Goal: Task Accomplishment & Management: Manage account settings

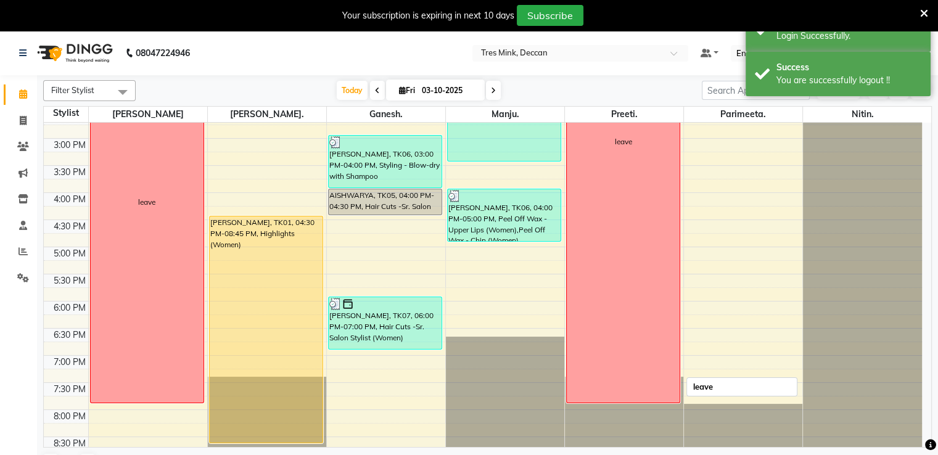
scroll to position [373, 0]
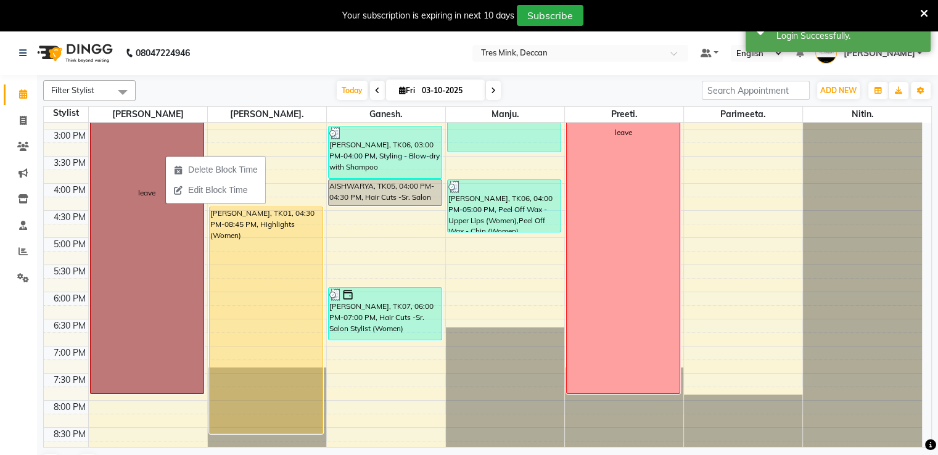
drag, startPoint x: 165, startPoint y: 155, endPoint x: 127, endPoint y: 167, distance: 40.2
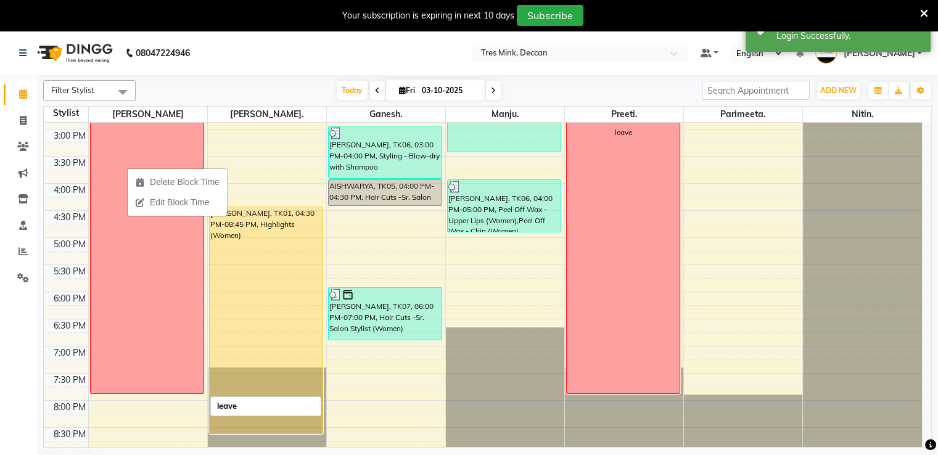
drag, startPoint x: 127, startPoint y: 167, endPoint x: 160, endPoint y: 145, distance: 40.0
click at [160, 145] on div "leave" at bounding box center [147, 192] width 113 height 401
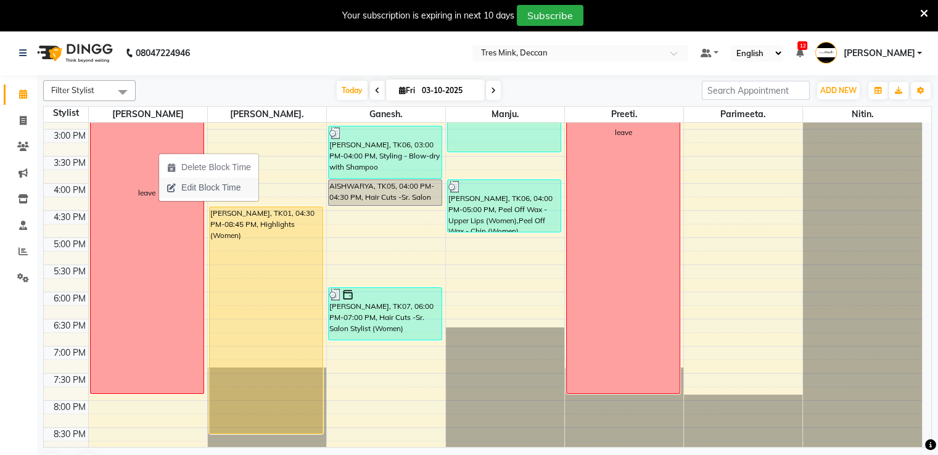
click at [190, 191] on span "Edit Block Time" at bounding box center [210, 187] width 59 height 13
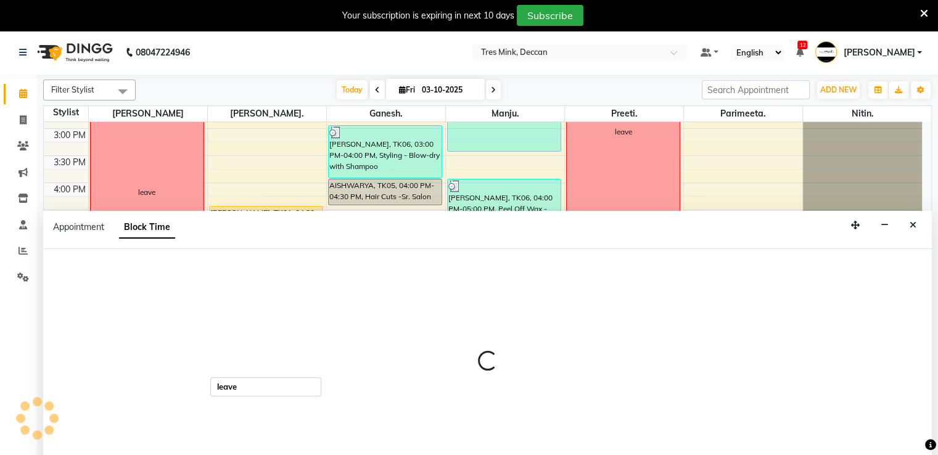
scroll to position [31, 0]
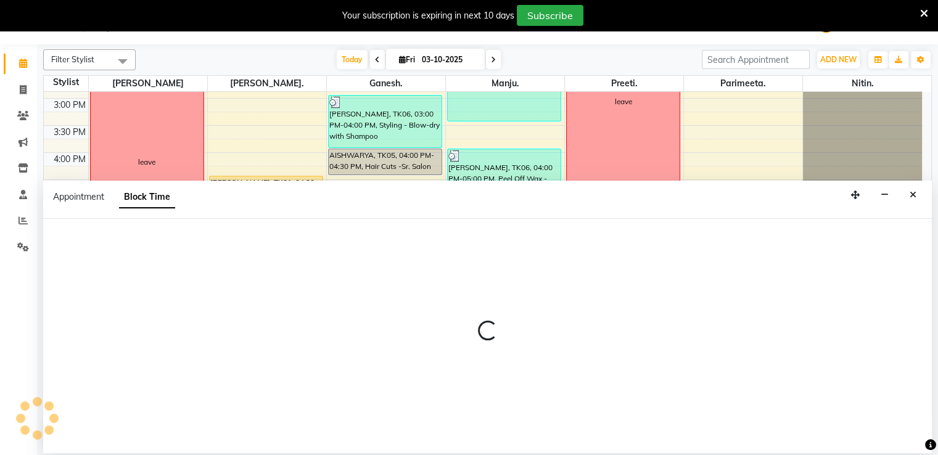
select select "59496"
select select "750"
select select "1200"
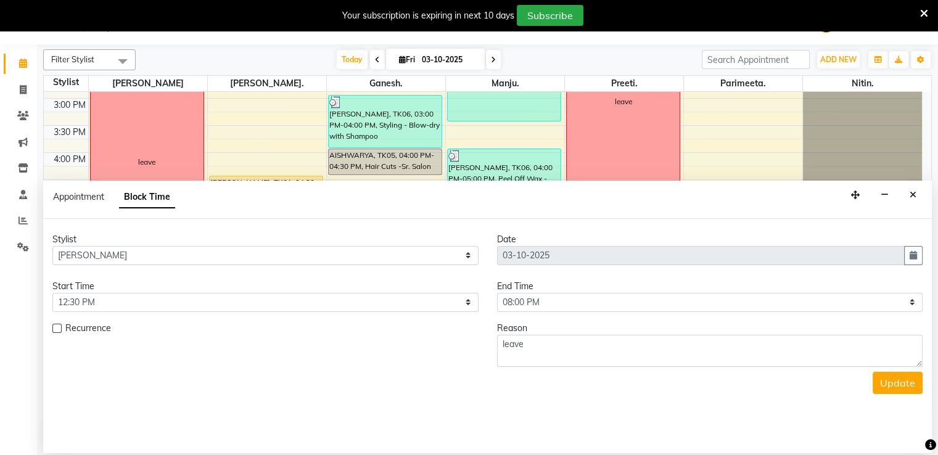
scroll to position [373, 0]
drag, startPoint x: 560, startPoint y: 341, endPoint x: 483, endPoint y: 349, distance: 77.5
click at [483, 349] on div "Recurrence Reason leave" at bounding box center [487, 344] width 888 height 45
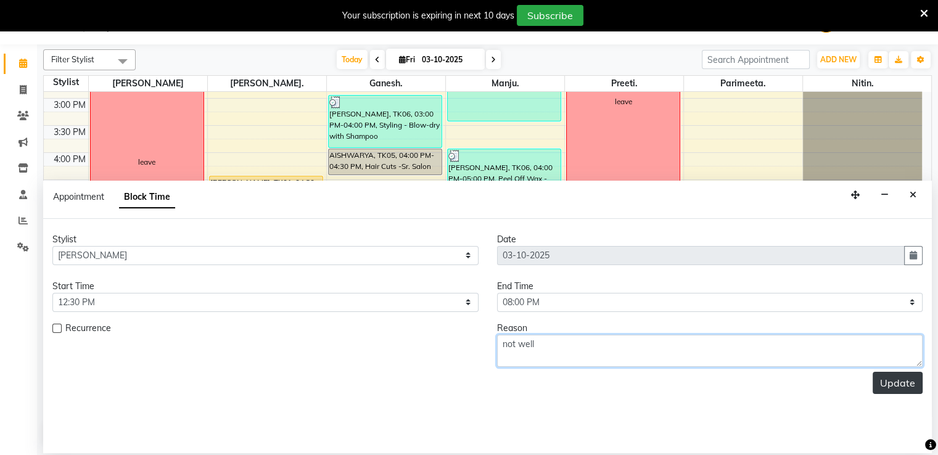
type textarea "not well"
click at [902, 373] on button "Update" at bounding box center [897, 383] width 50 height 22
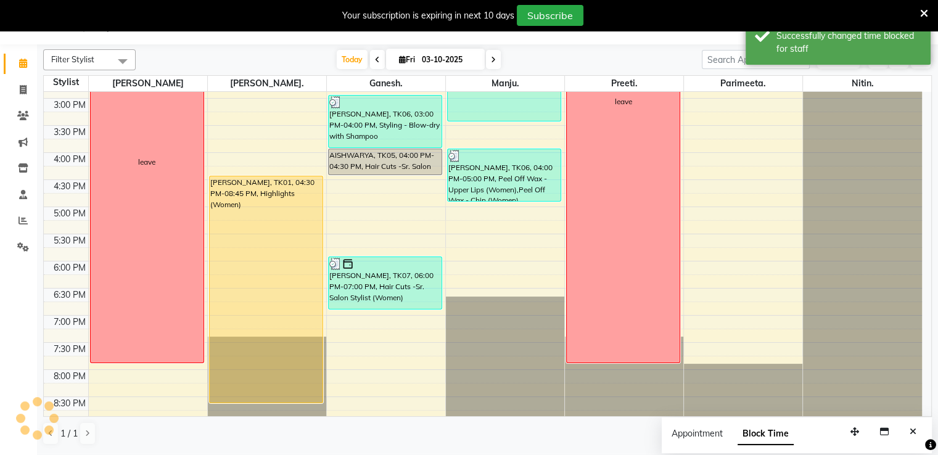
scroll to position [0, 0]
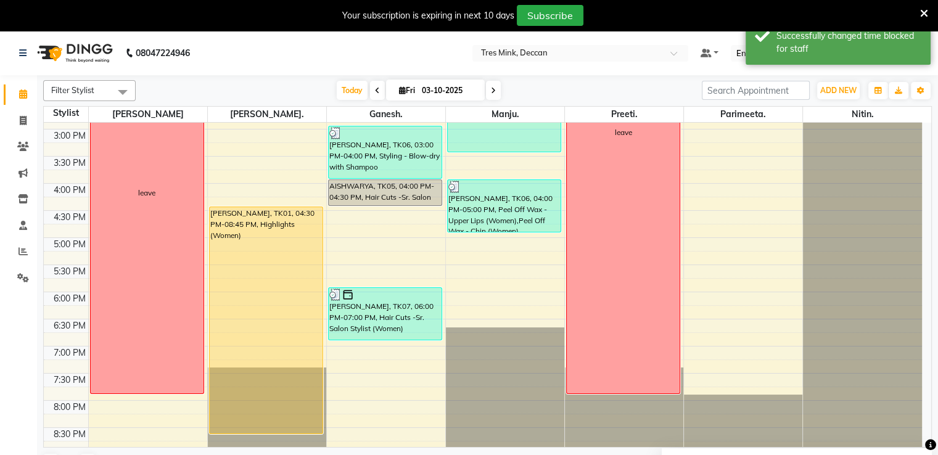
click at [493, 87] on icon at bounding box center [493, 90] width 5 height 7
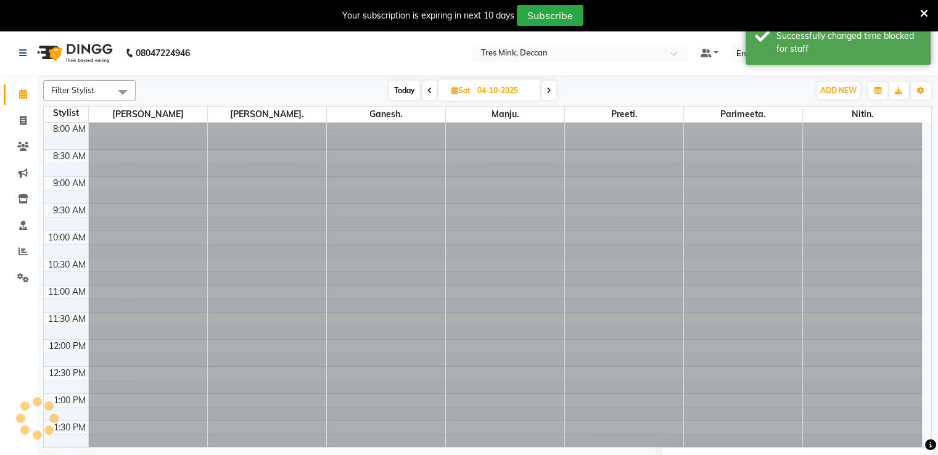
scroll to position [373, 0]
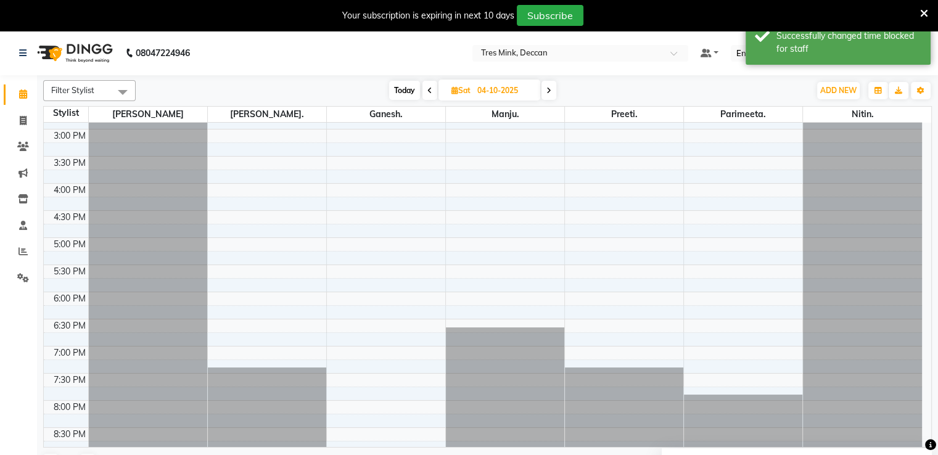
click at [552, 89] on span at bounding box center [548, 90] width 15 height 19
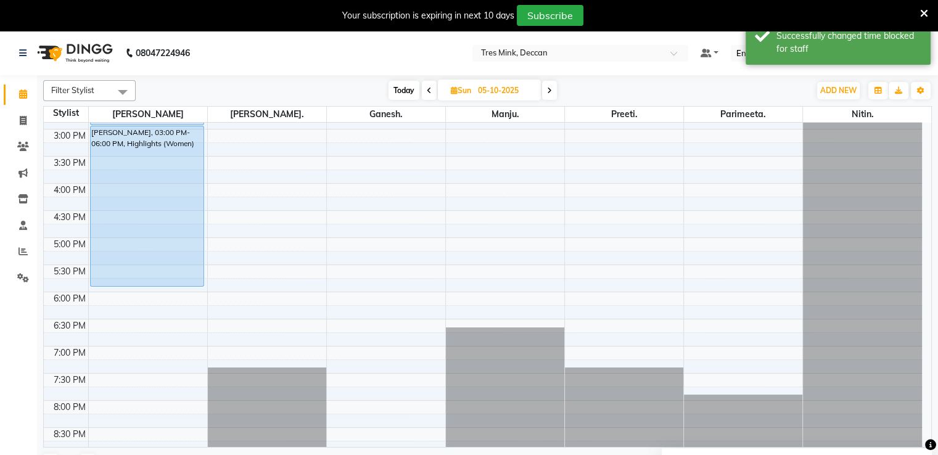
click at [415, 89] on span "Today" at bounding box center [403, 90] width 31 height 19
type input "03-10-2025"
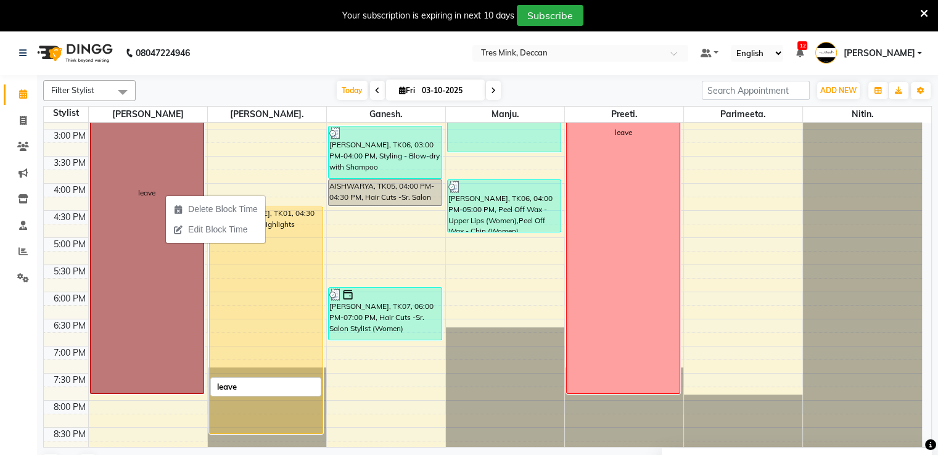
drag, startPoint x: 165, startPoint y: 194, endPoint x: 156, endPoint y: 183, distance: 14.4
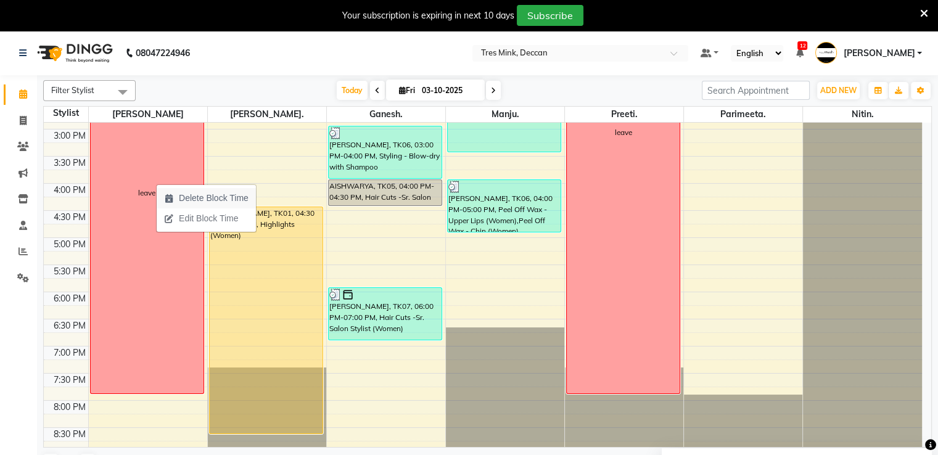
click at [185, 194] on span "Delete Block Time" at bounding box center [214, 198] width 70 height 13
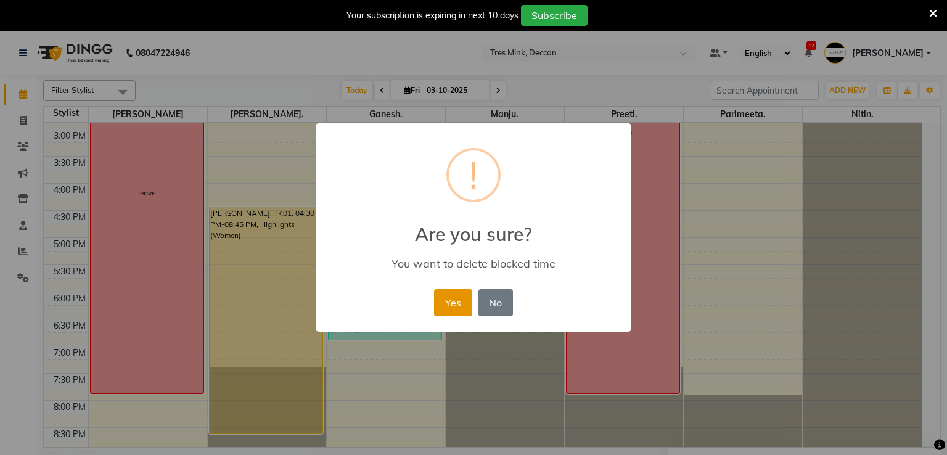
click at [469, 303] on button "Yes" at bounding box center [453, 302] width 38 height 27
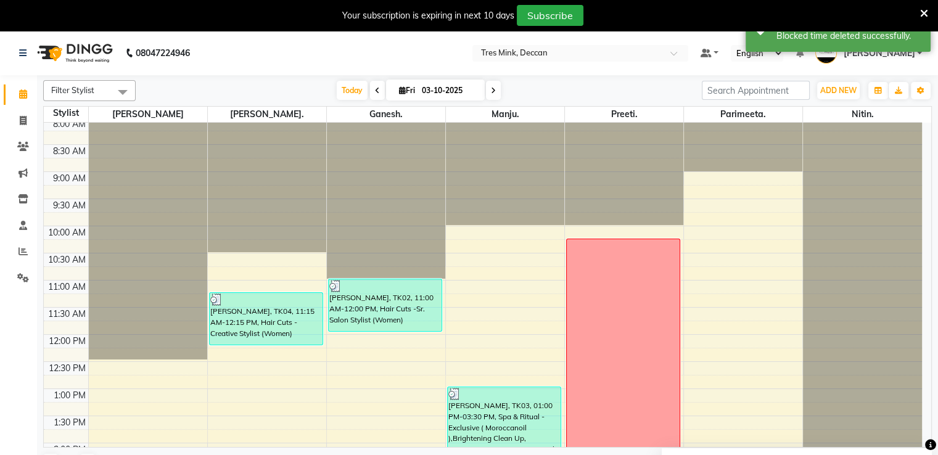
scroll to position [0, 0]
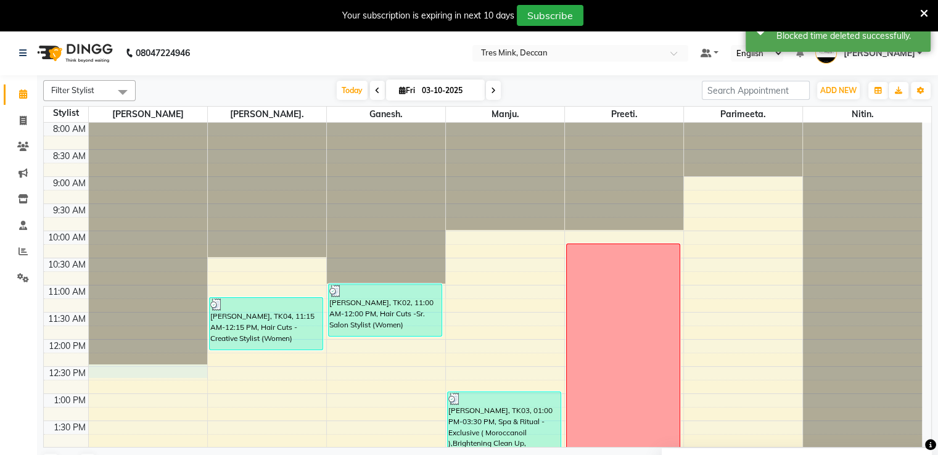
select select "59496"
select select "750"
select select "tentative"
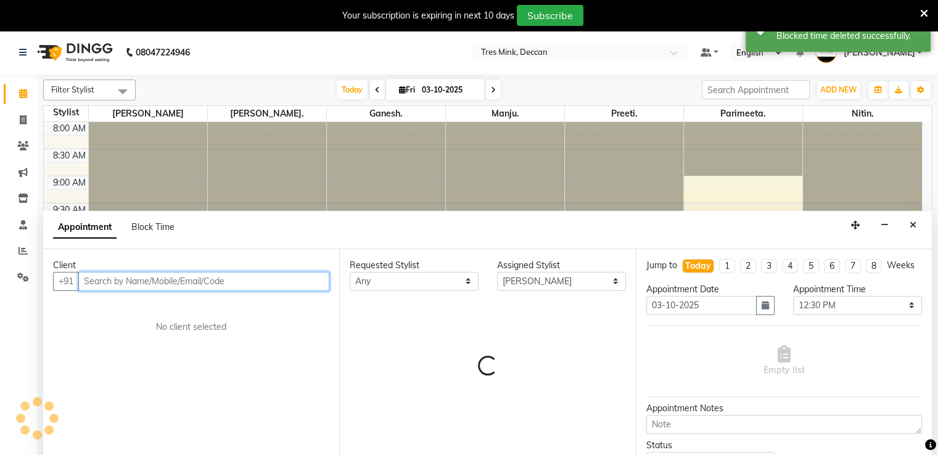
scroll to position [31, 0]
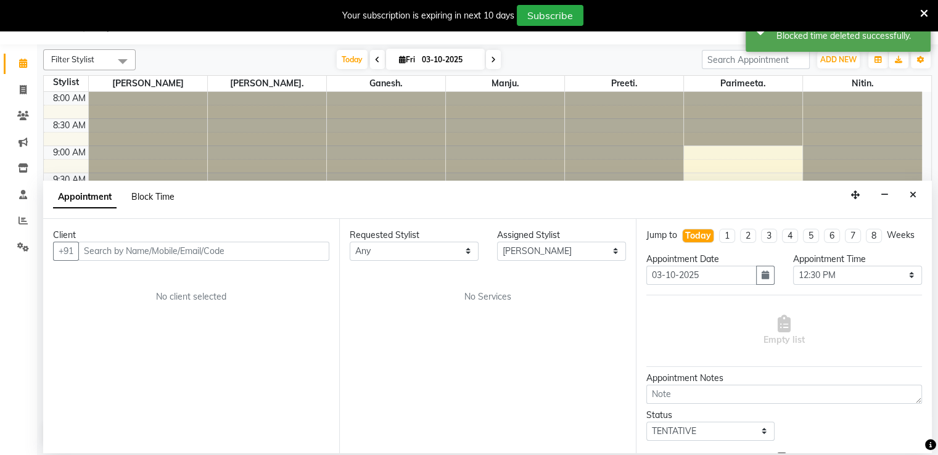
click at [160, 193] on span "Block Time" at bounding box center [152, 196] width 43 height 11
select select "59496"
select select "750"
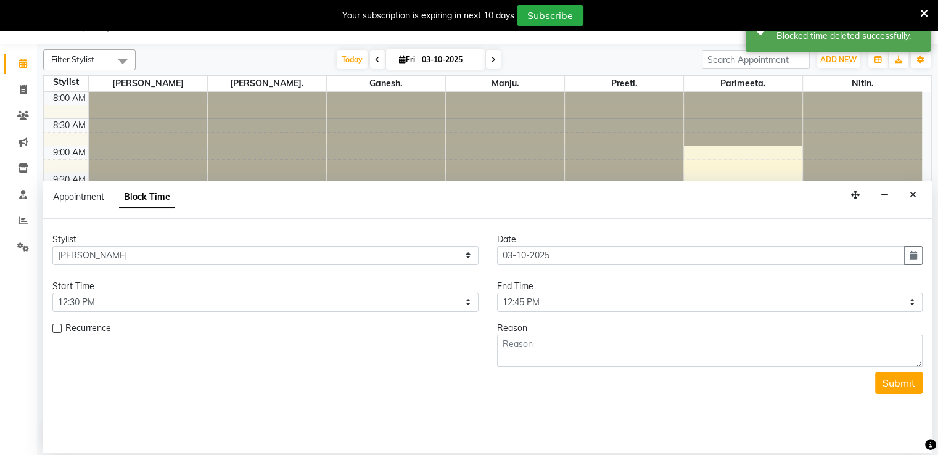
scroll to position [373, 0]
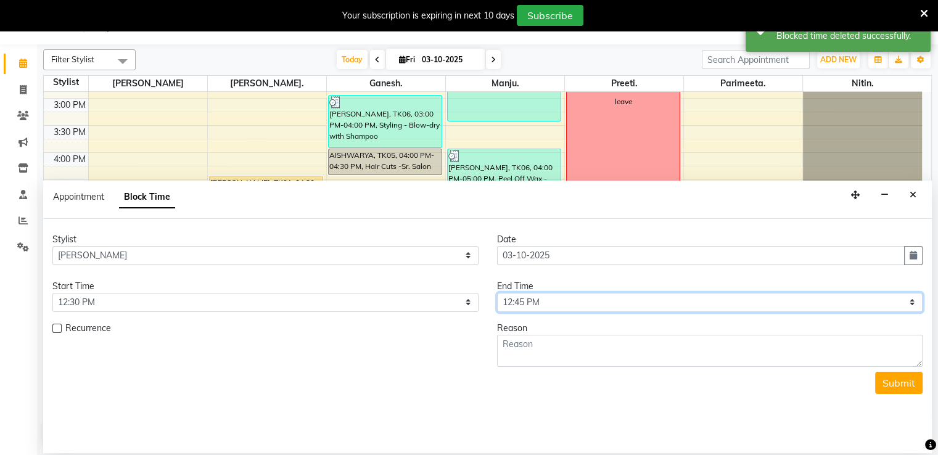
click at [631, 298] on select "Select 09:00 AM 09:15 AM 09:30 AM 09:45 AM 10:00 AM 10:15 AM 10:30 AM 10:45 AM …" at bounding box center [710, 302] width 426 height 19
select select "1200"
click at [497, 293] on select "Select 09:00 AM 09:15 AM 09:30 AM 09:45 AM 10:00 AM 10:15 AM 10:30 AM 10:45 AM …" at bounding box center [710, 302] width 426 height 19
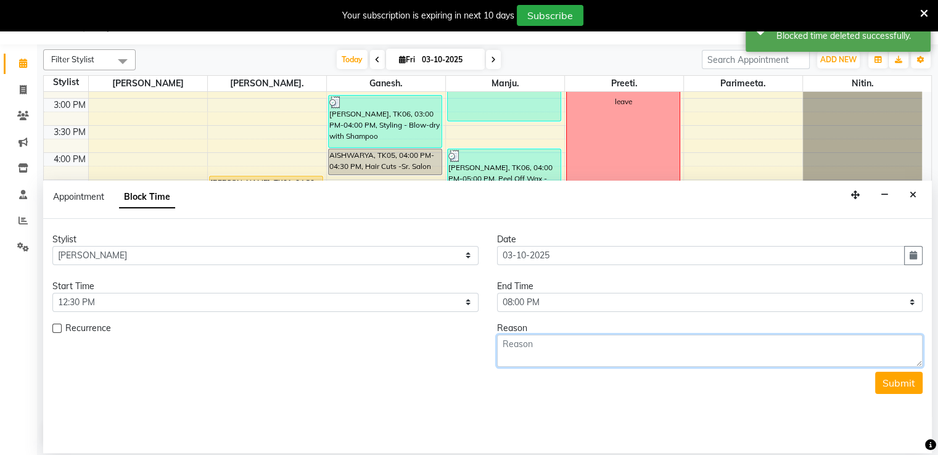
click at [582, 352] on textarea at bounding box center [710, 351] width 426 height 32
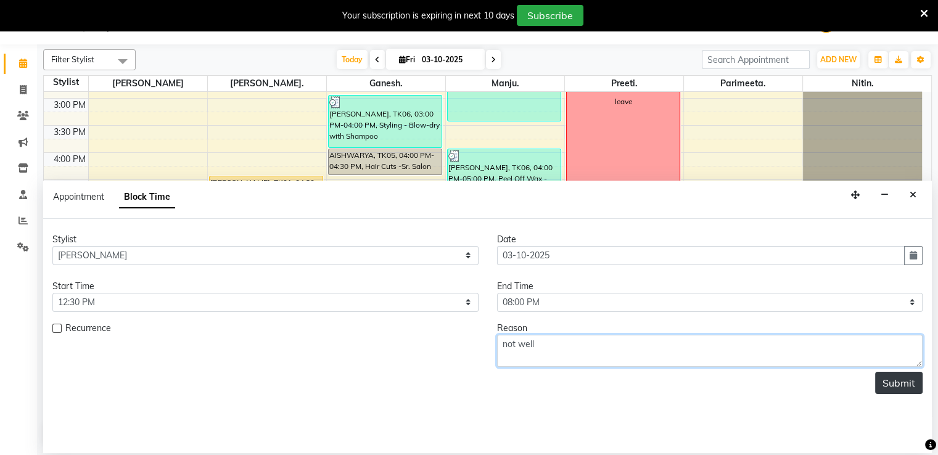
type textarea "not well"
click at [895, 383] on button "Submit" at bounding box center [898, 383] width 47 height 22
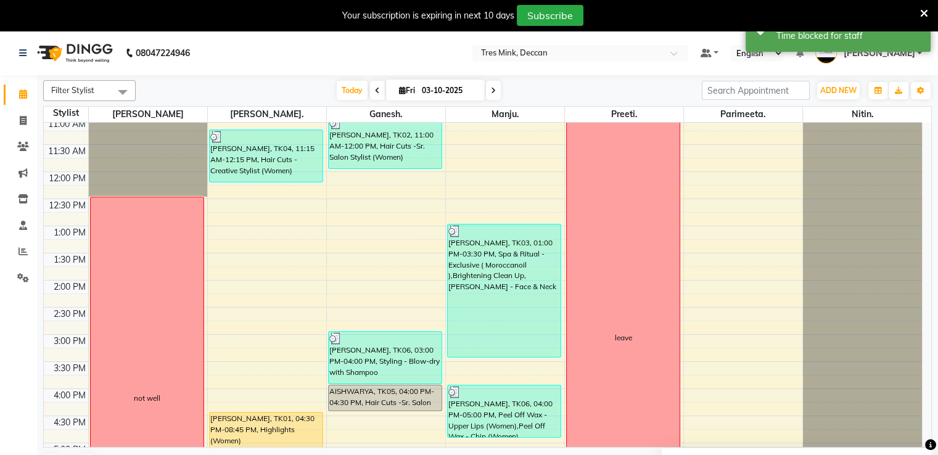
scroll to position [65, 0]
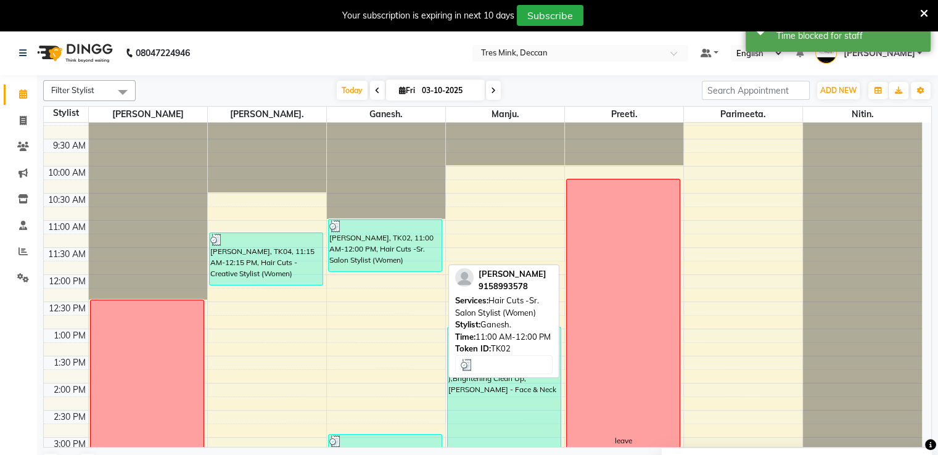
click at [356, 237] on div "[PERSON_NAME], TK02, 11:00 AM-12:00 PM, Hair Cuts -Sr. Salon Stylist (Women)" at bounding box center [385, 245] width 113 height 52
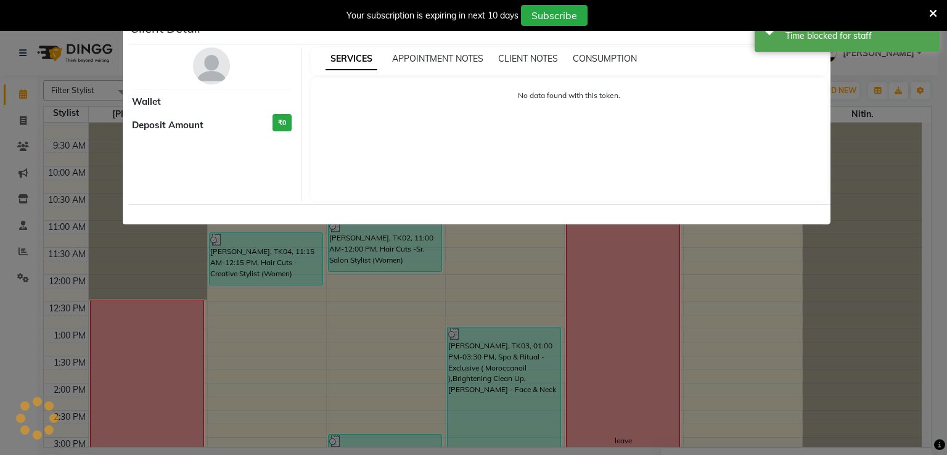
select select "3"
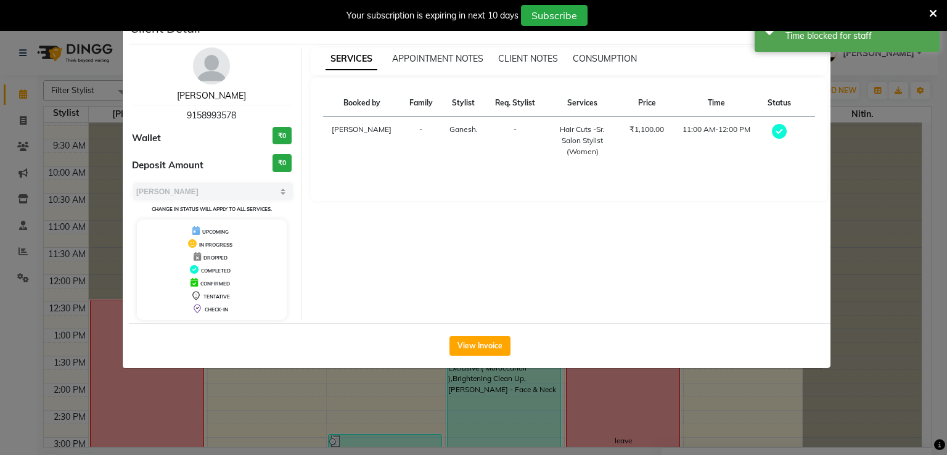
click at [219, 97] on link "[PERSON_NAME]" at bounding box center [211, 95] width 69 height 11
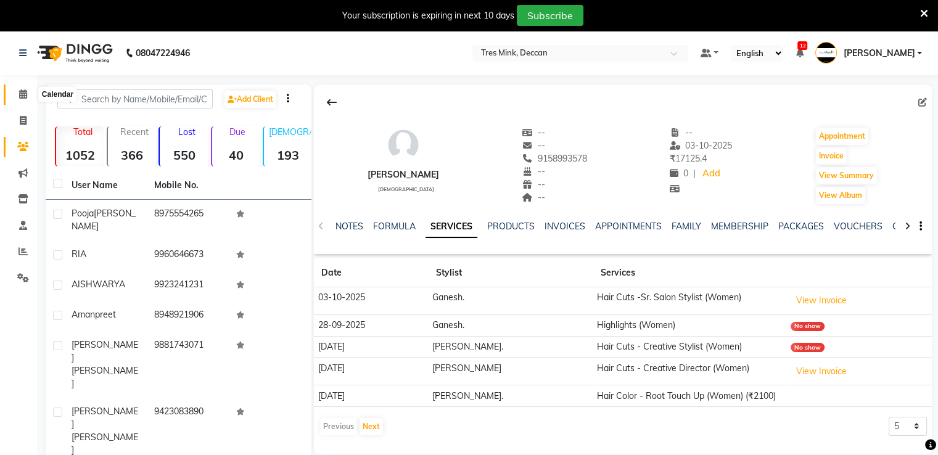
click at [25, 94] on icon at bounding box center [23, 93] width 8 height 9
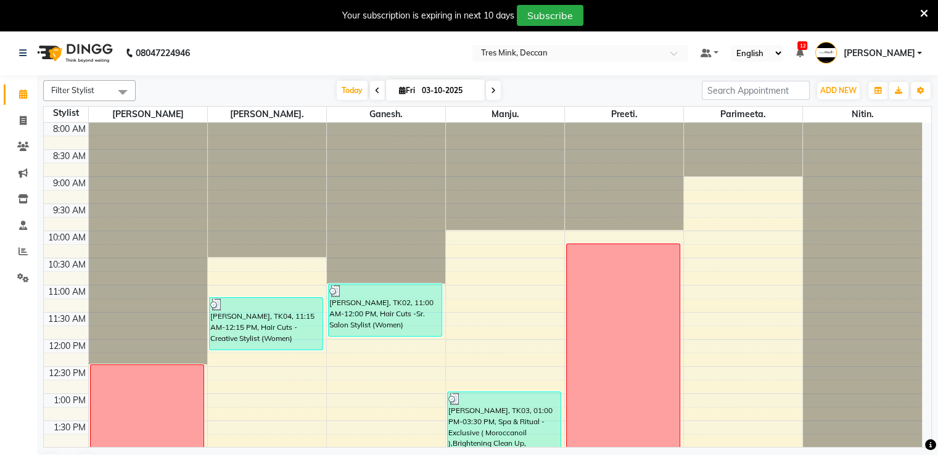
click at [878, 56] on span "[PERSON_NAME]" at bounding box center [879, 53] width 72 height 13
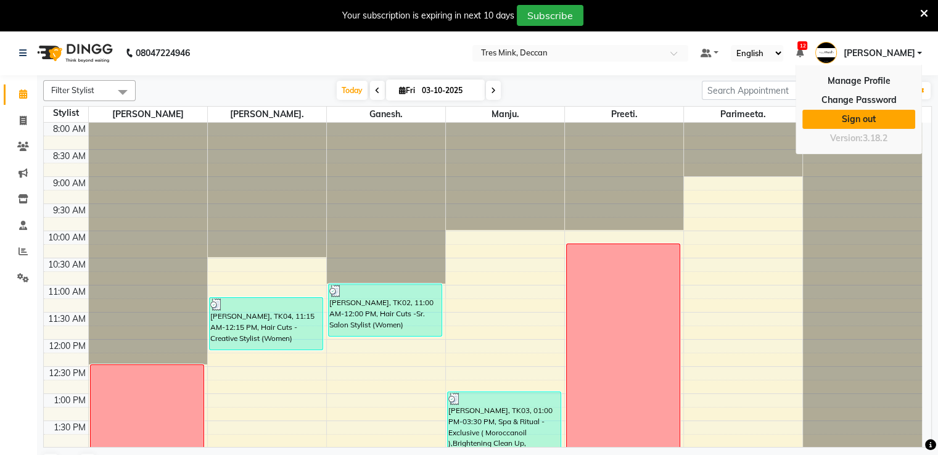
click at [862, 117] on link "Sign out" at bounding box center [858, 119] width 113 height 19
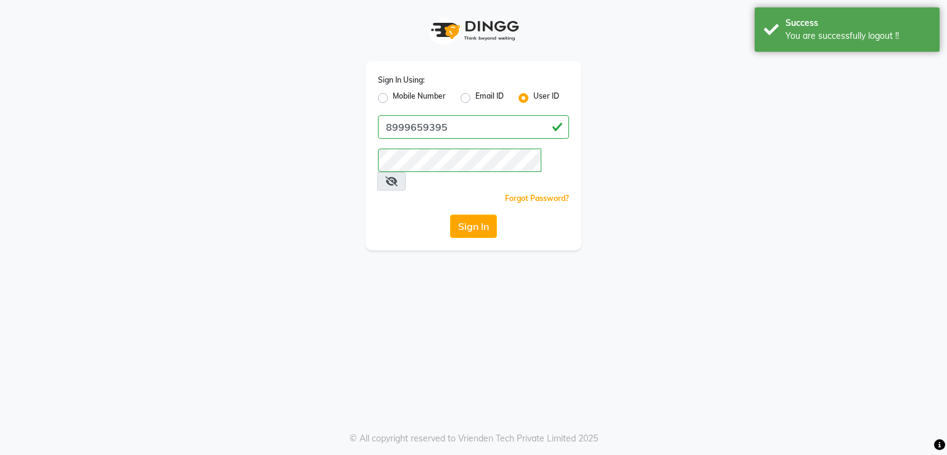
click at [431, 95] on label "Mobile Number" at bounding box center [419, 98] width 53 height 15
click at [401, 95] on input "Mobile Number" at bounding box center [397, 95] width 8 height 8
radio input "true"
radio input "false"
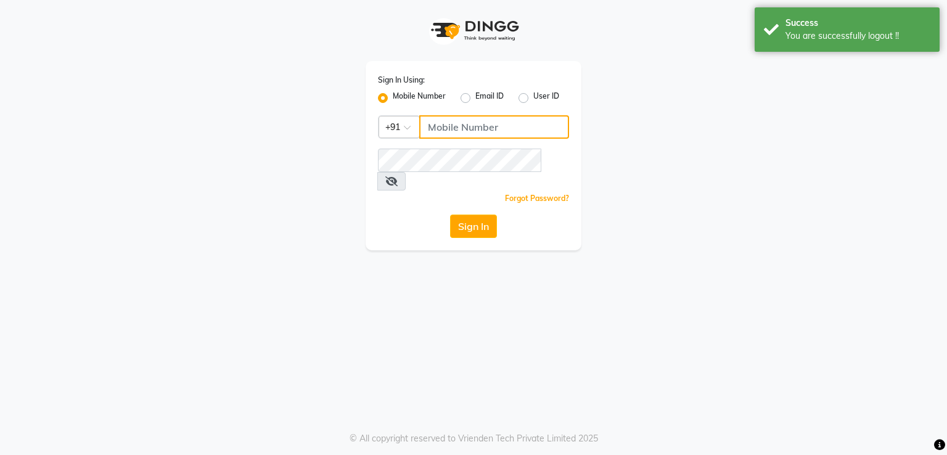
click at [523, 132] on input "Username" at bounding box center [494, 126] width 150 height 23
click at [747, 84] on div "Sign In Using: Mobile Number Email ID User ID Country Code × +91 Remember me Fo…" at bounding box center [473, 125] width 703 height 250
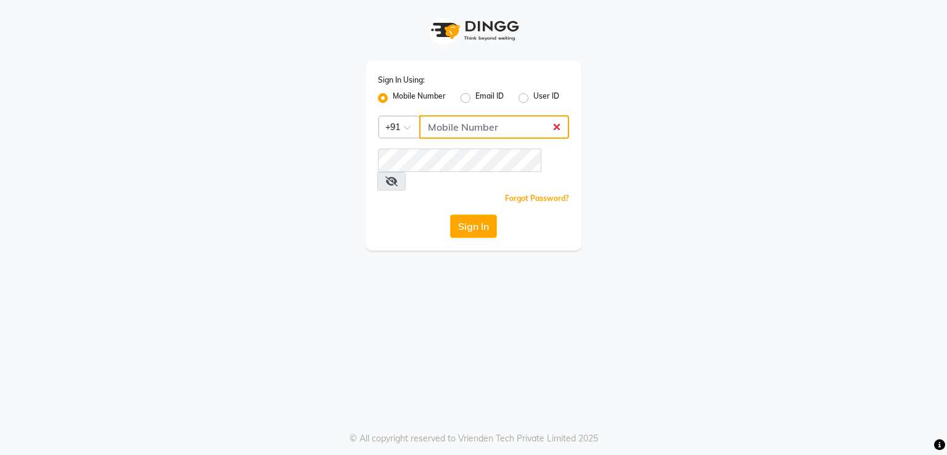
click at [513, 129] on input "Username" at bounding box center [494, 126] width 150 height 23
type input "8999659395"
click at [478, 215] on button "Sign In" at bounding box center [473, 226] width 47 height 23
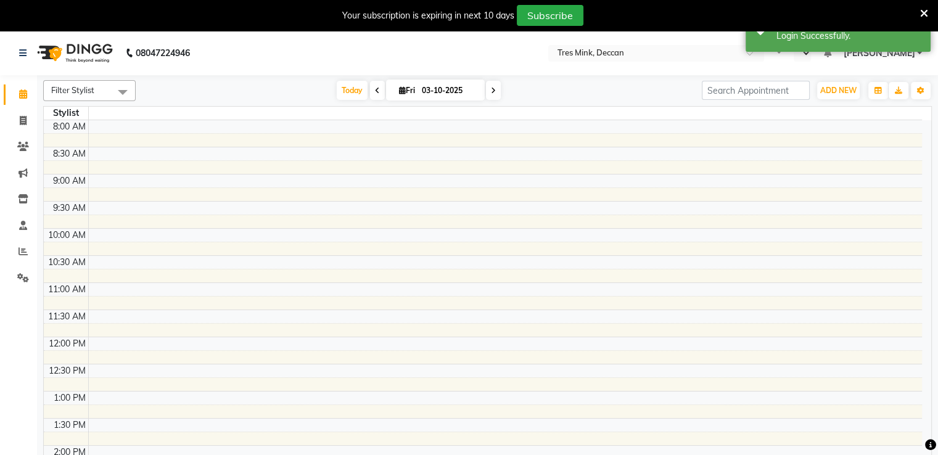
select select "en"
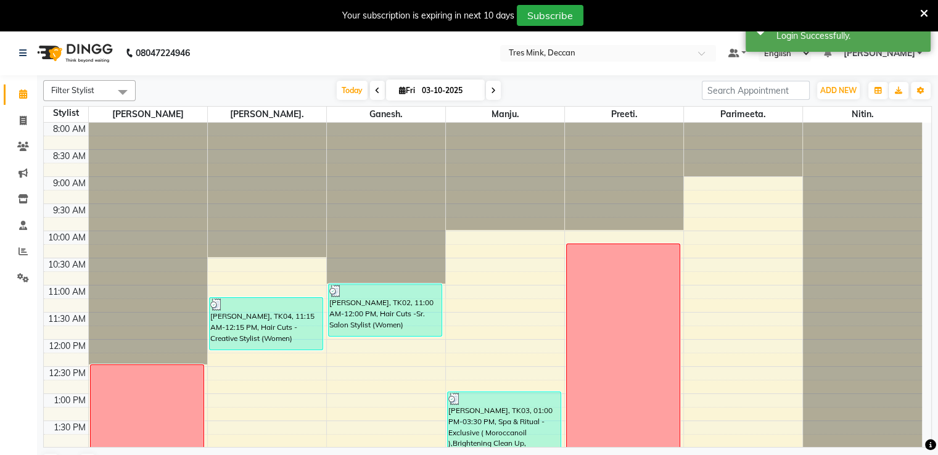
click at [493, 84] on span at bounding box center [493, 90] width 15 height 19
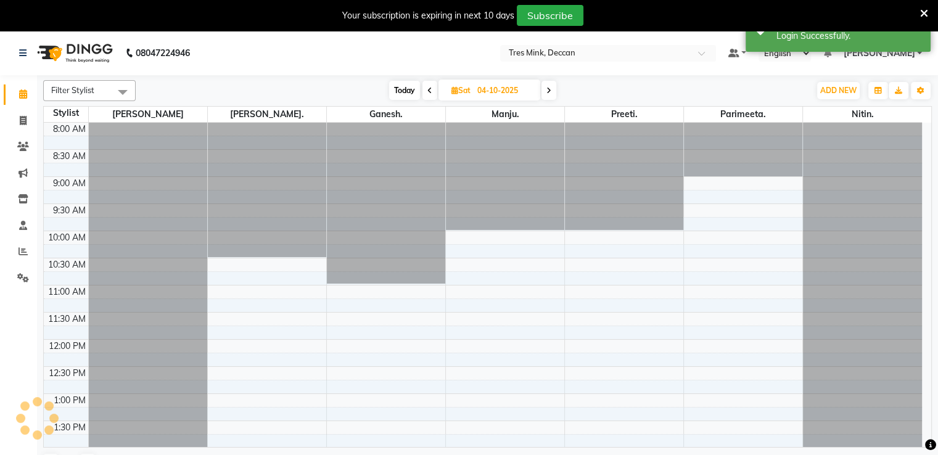
scroll to position [373, 0]
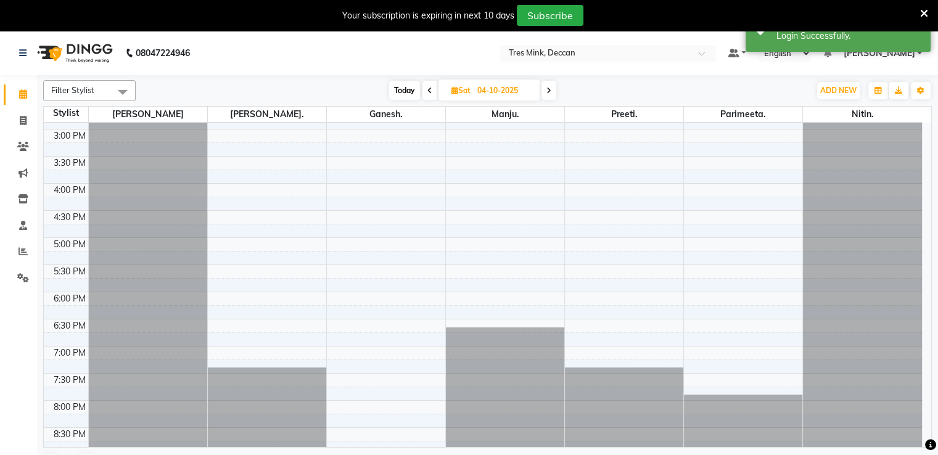
click at [550, 95] on span at bounding box center [548, 90] width 15 height 19
type input "05-10-2025"
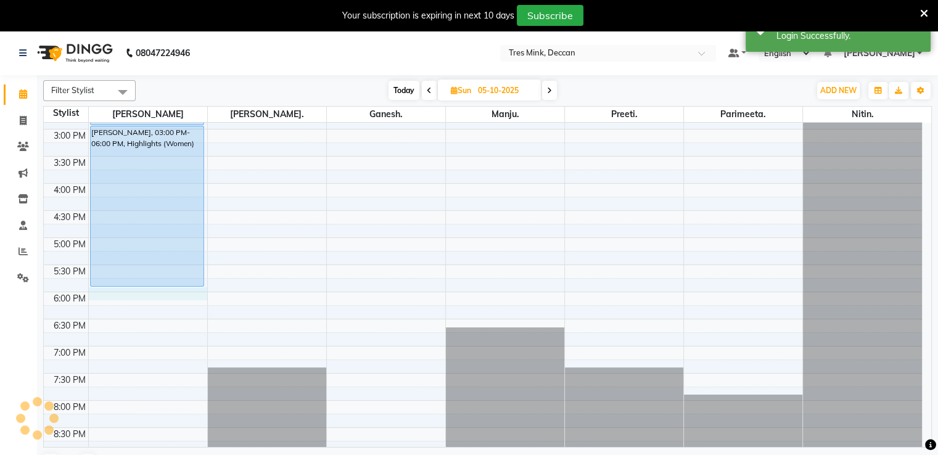
click at [139, 288] on div "8:00 AM 8:30 AM 9:00 AM 9:30 AM 10:00 AM 10:30 AM 11:00 AM 11:30 AM 12:00 PM 12…" at bounding box center [483, 102] width 878 height 705
select select "59496"
select select "tentative"
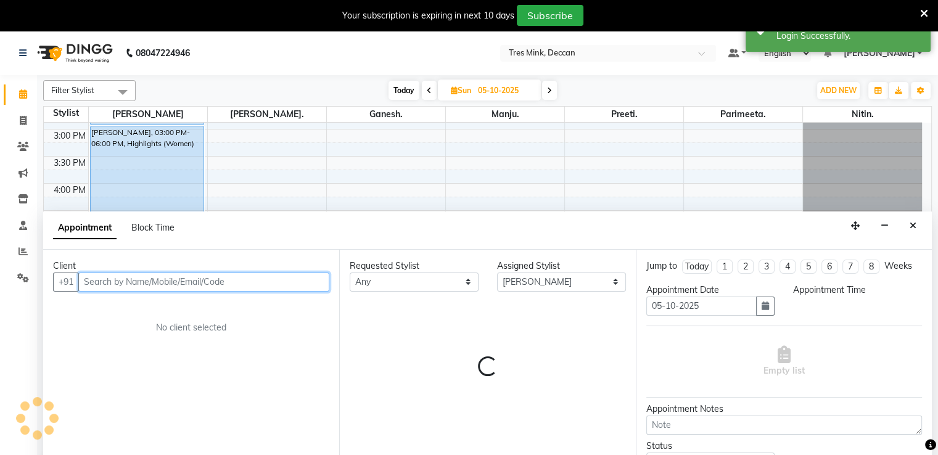
select select "1080"
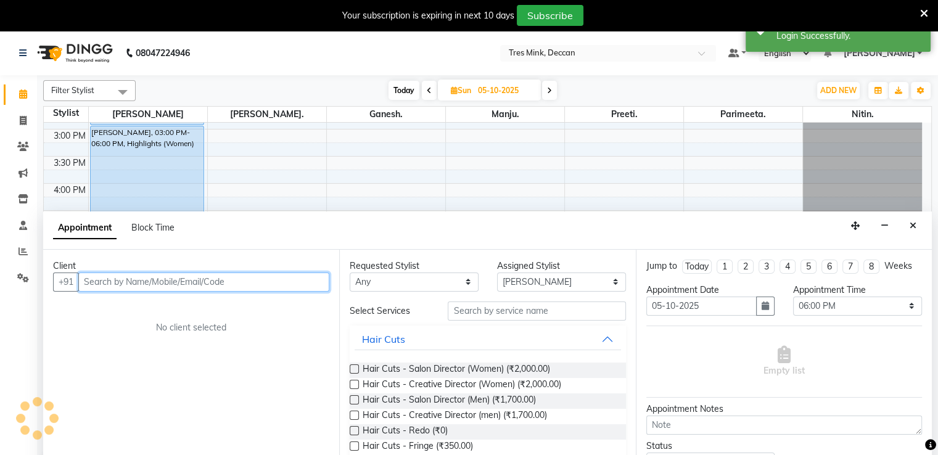
scroll to position [31, 0]
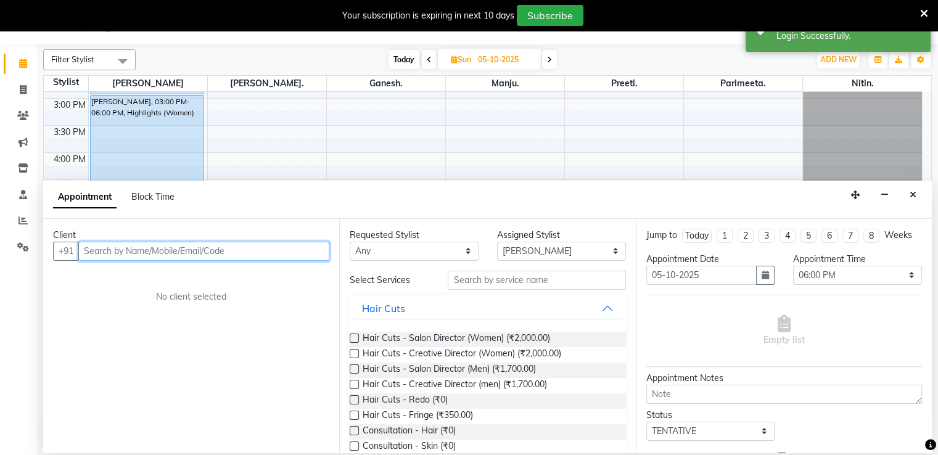
click at [153, 260] on input "text" at bounding box center [203, 251] width 251 height 19
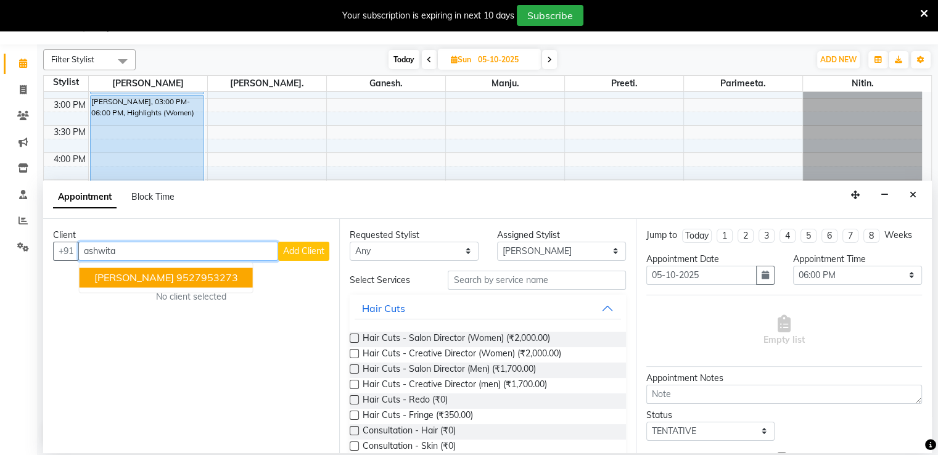
click at [194, 280] on ngb-highlight "9527953273" at bounding box center [207, 277] width 62 height 12
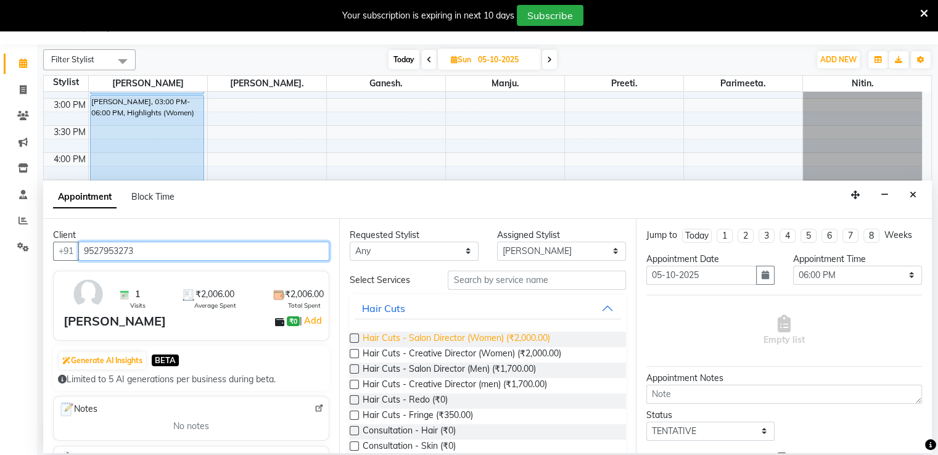
type input "9527953273"
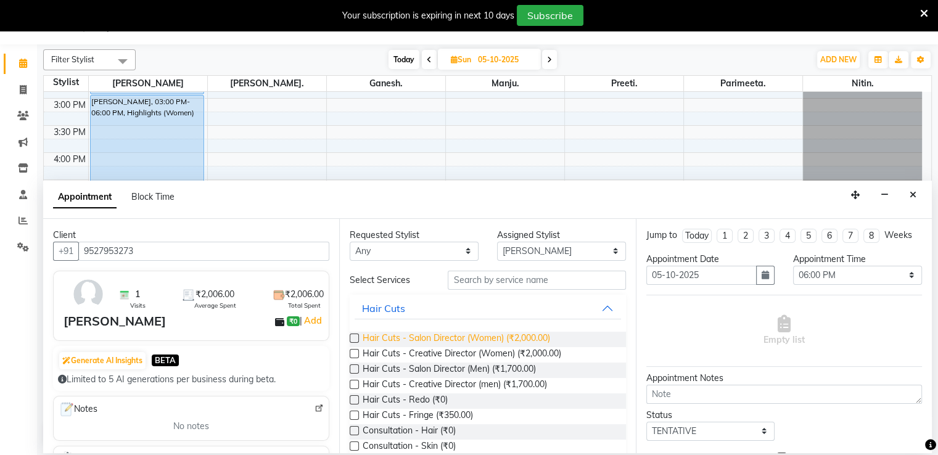
click at [431, 335] on span "Hair Cuts - Salon Director (Women) (₹2,000.00)" at bounding box center [456, 339] width 187 height 15
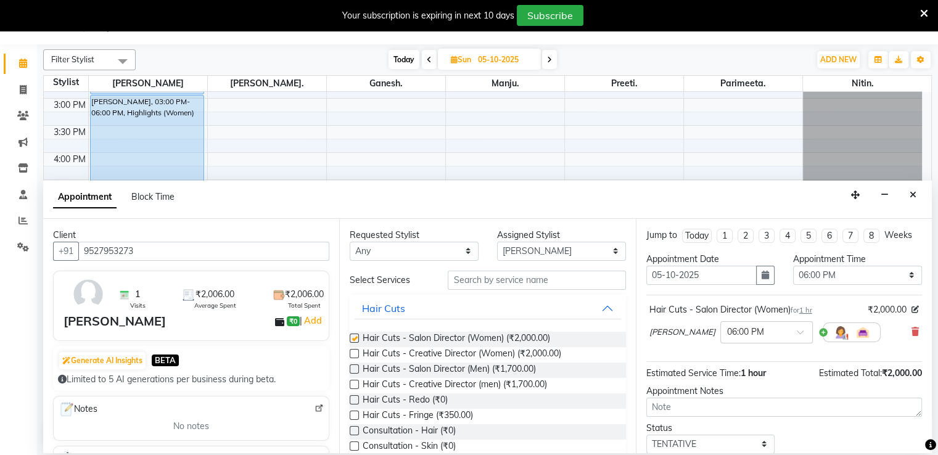
checkbox input "false"
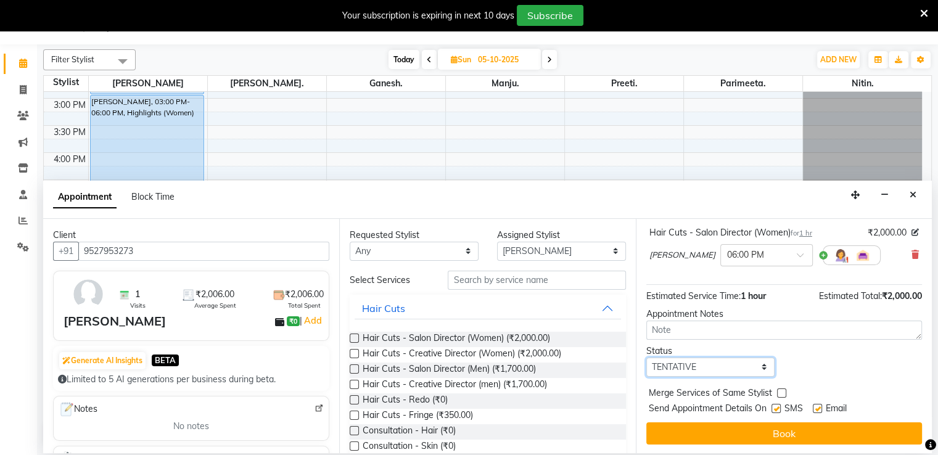
click at [698, 366] on select "Select TENTATIVE CONFIRM UPCOMING" at bounding box center [710, 367] width 129 height 19
select select "upcoming"
click at [646, 358] on select "Select TENTATIVE CONFIRM UPCOMING" at bounding box center [710, 367] width 129 height 19
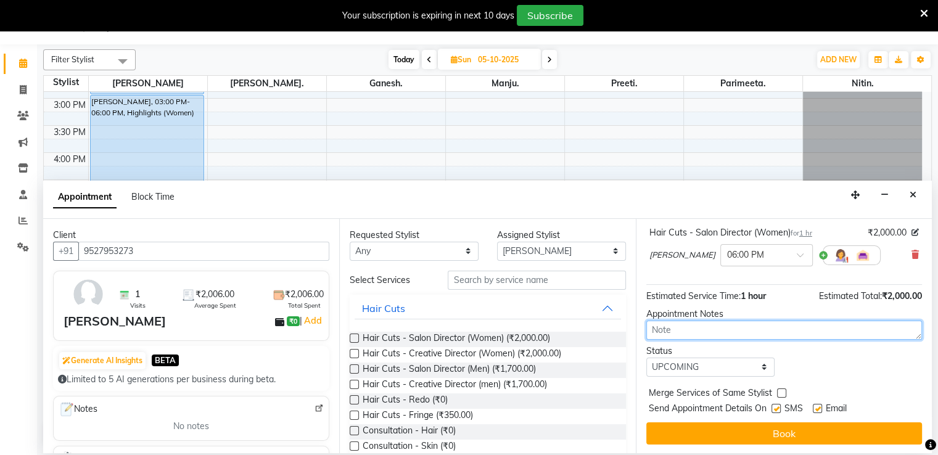
click at [700, 329] on textarea at bounding box center [784, 330] width 276 height 19
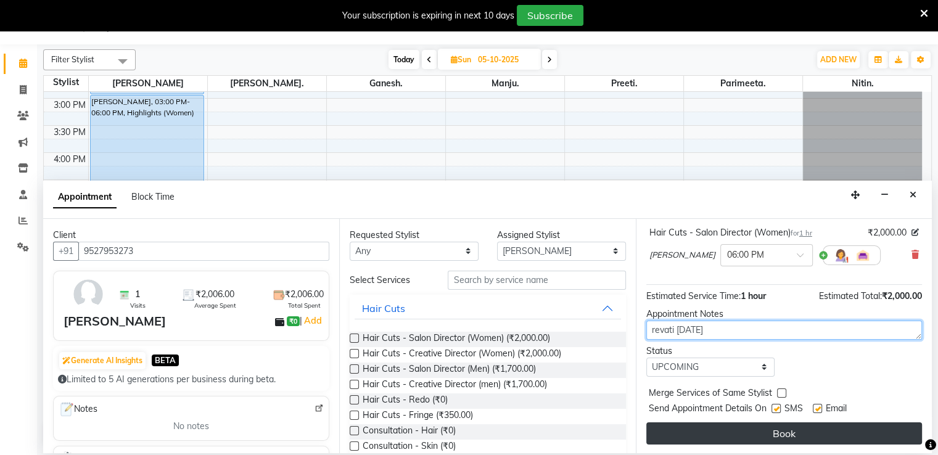
type textarea "revati [DATE]"
click at [815, 428] on button "Book" at bounding box center [784, 433] width 276 height 22
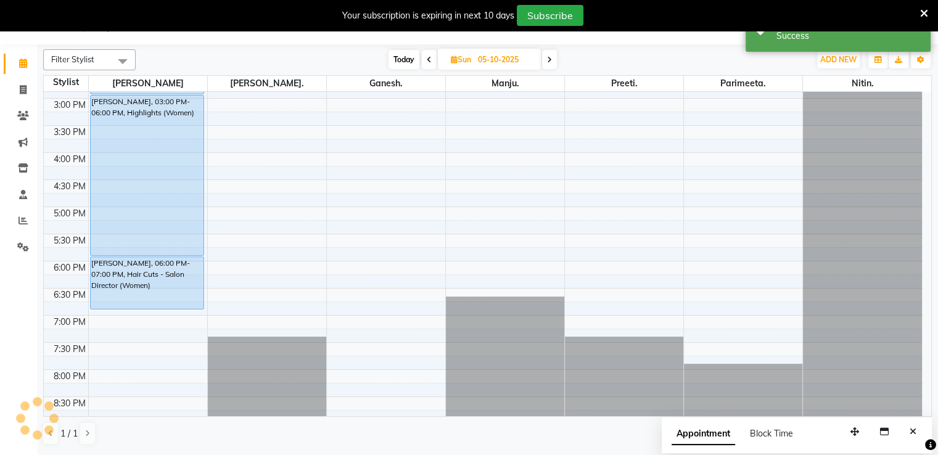
scroll to position [0, 0]
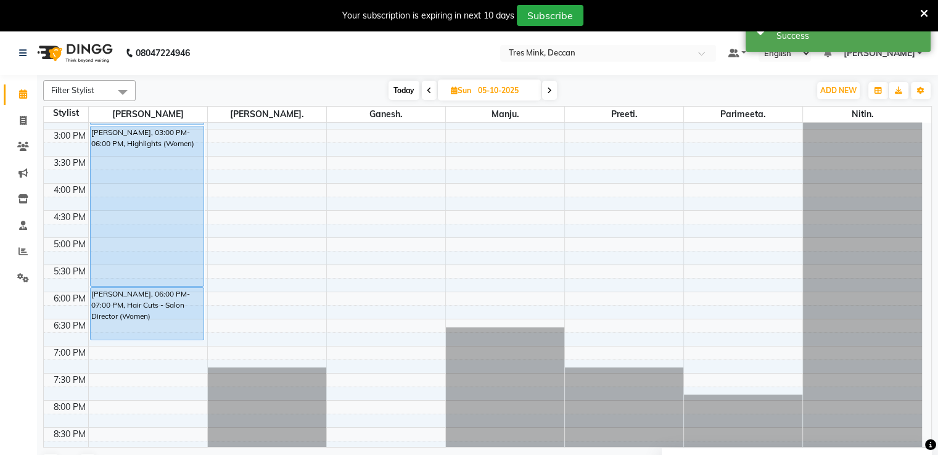
click at [395, 84] on span "Today" at bounding box center [403, 90] width 31 height 19
type input "03-10-2025"
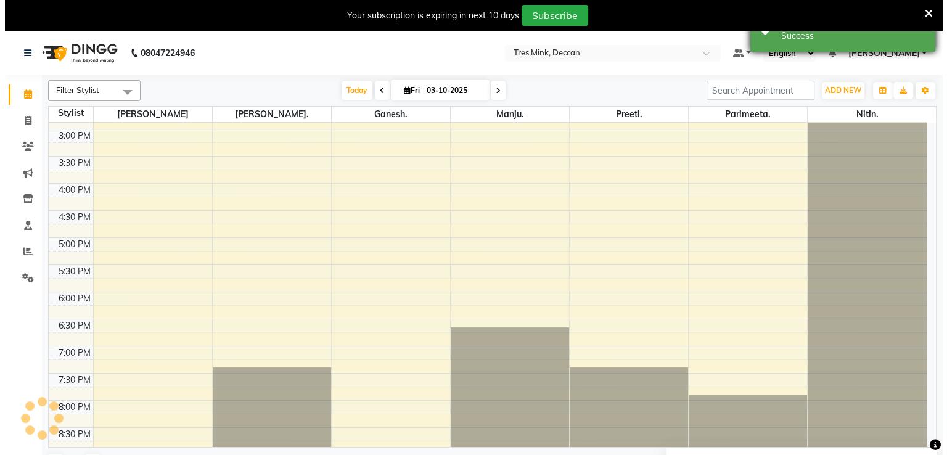
scroll to position [373, 0]
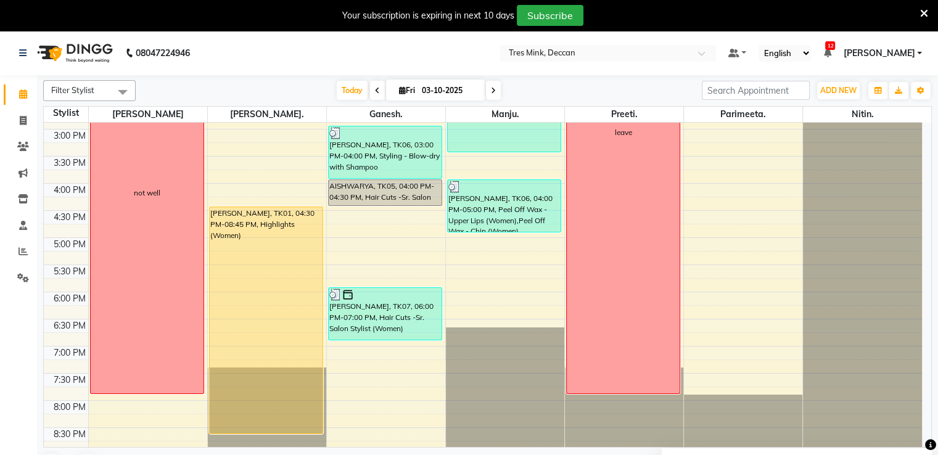
click at [925, 12] on icon at bounding box center [924, 13] width 8 height 11
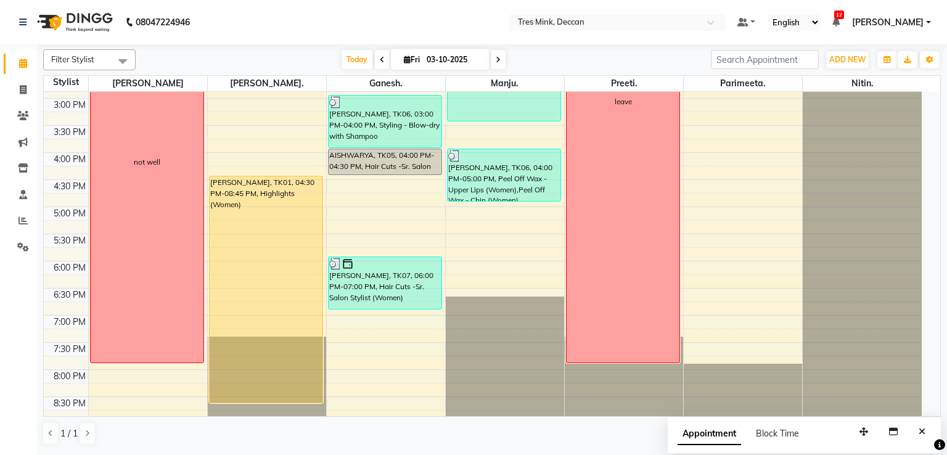
click at [922, 22] on span "[PERSON_NAME]" at bounding box center [888, 22] width 72 height 13
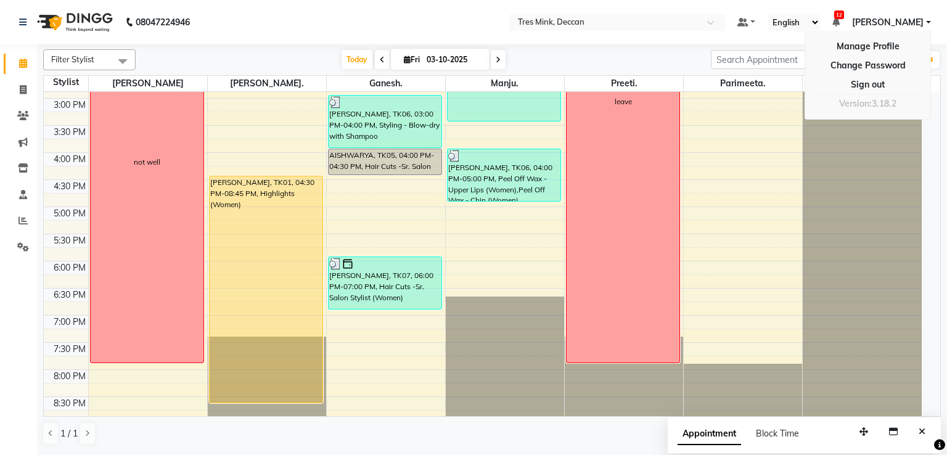
click at [634, 57] on div "[DATE] [DATE]" at bounding box center [423, 60] width 563 height 18
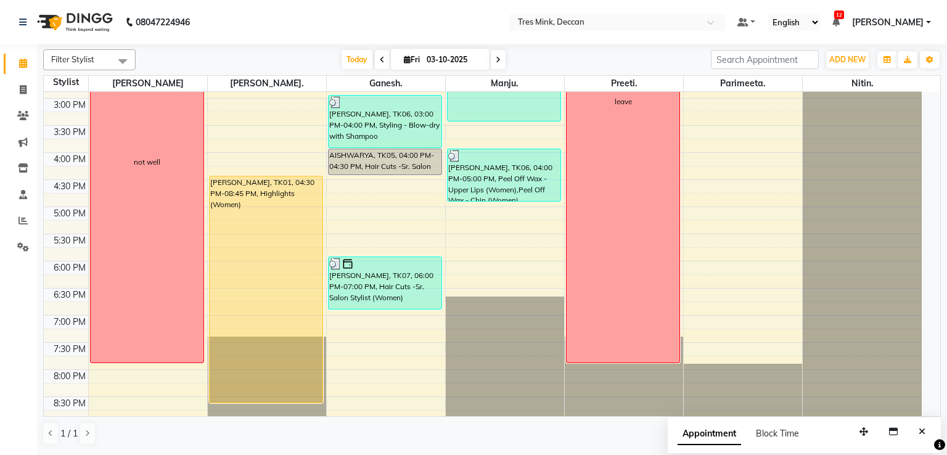
click at [906, 27] on span "[PERSON_NAME]" at bounding box center [888, 22] width 72 height 13
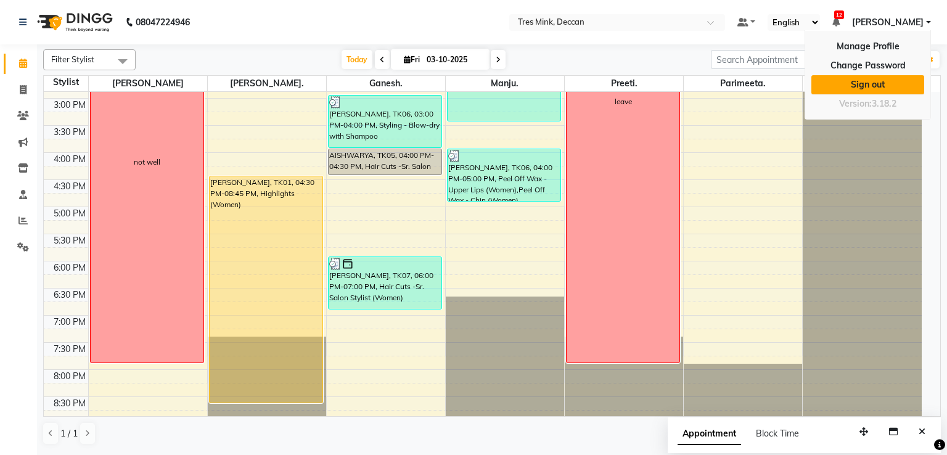
click at [885, 83] on link "Sign out" at bounding box center [867, 84] width 113 height 19
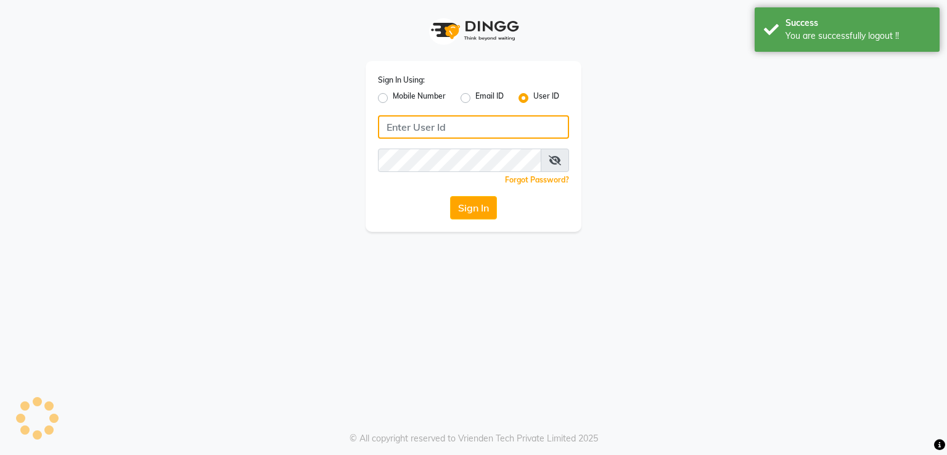
type input "8999659395"
